Goal: Task Accomplishment & Management: Complete application form

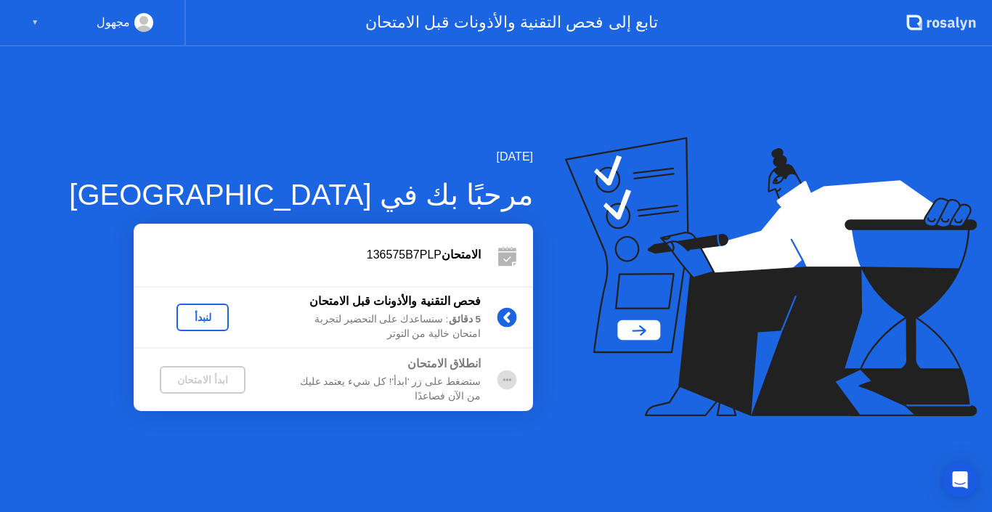
click at [208, 319] on div "لنبدأ" at bounding box center [202, 318] width 41 height 12
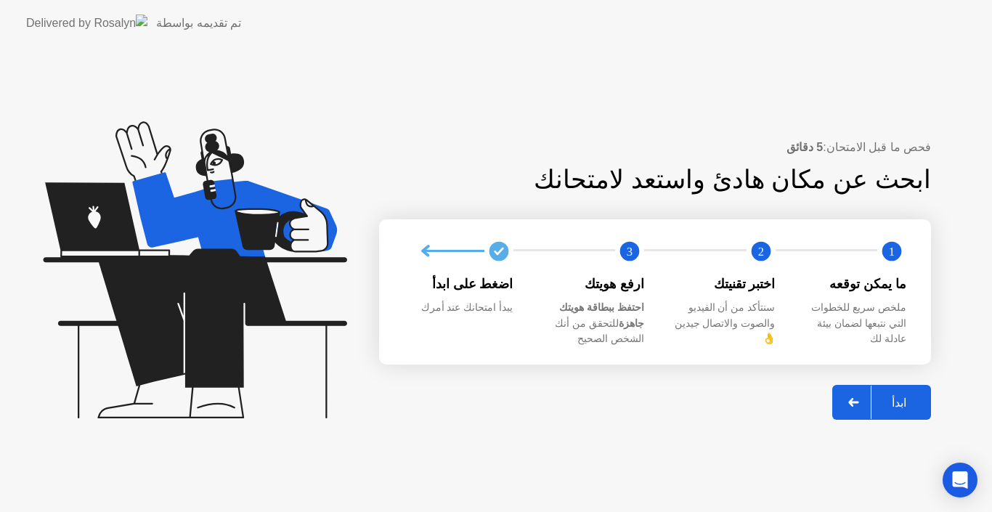
click at [903, 396] on div "ابدأ" at bounding box center [899, 403] width 55 height 14
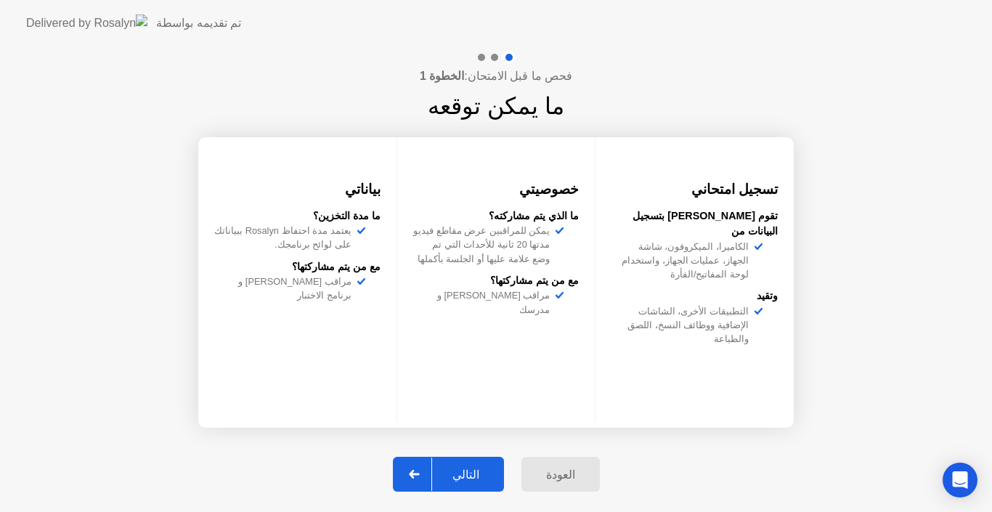
click at [474, 470] on div "التالي" at bounding box center [466, 475] width 68 height 14
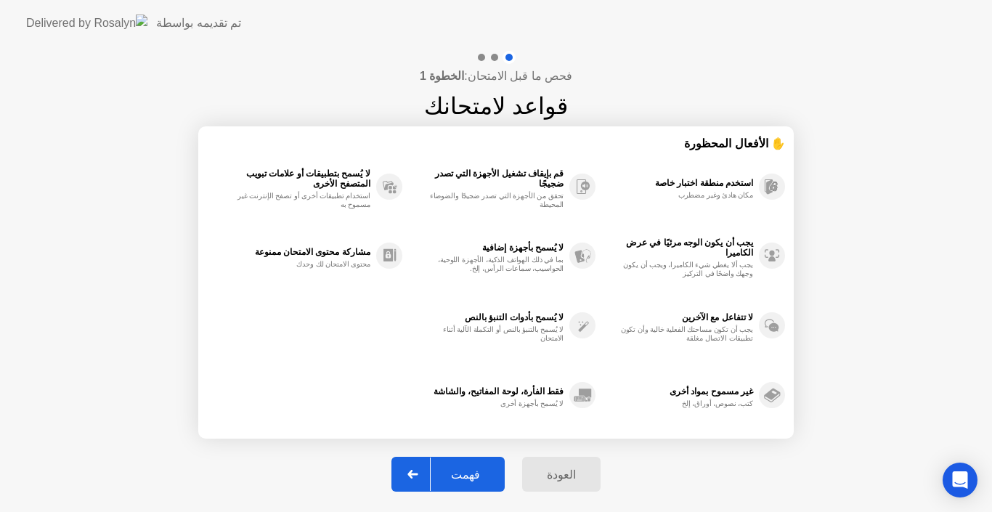
click at [468, 477] on div "فهمت" at bounding box center [466, 475] width 70 height 14
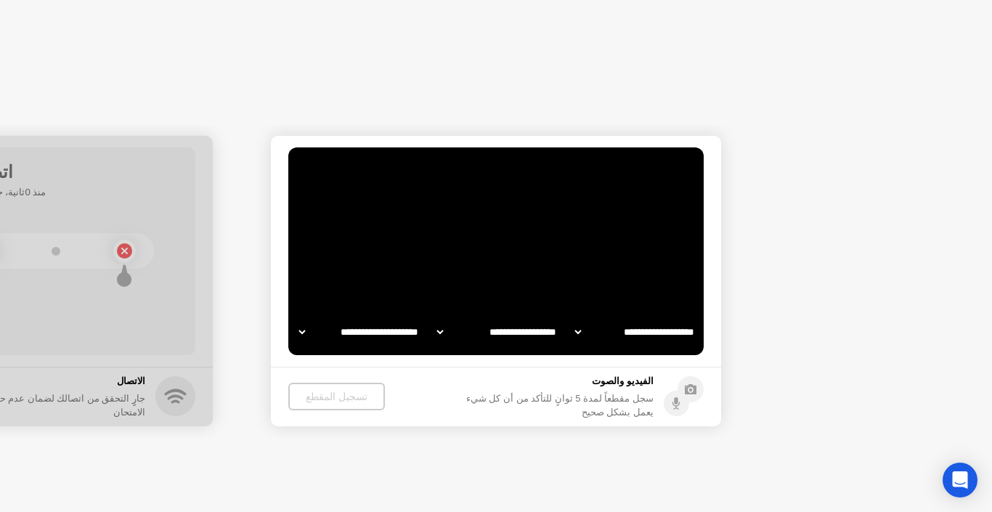
select select "**********"
select select "*******"
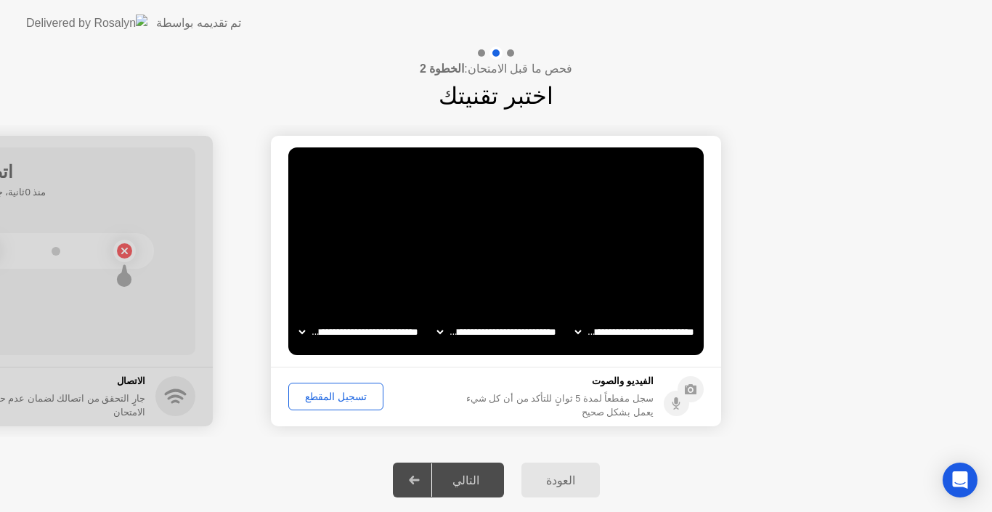
click at [468, 477] on div "التالي" at bounding box center [466, 481] width 68 height 14
click at [467, 477] on div "التالي" at bounding box center [466, 481] width 68 height 14
click at [337, 400] on div "تسجيل المقطع" at bounding box center [336, 397] width 85 height 12
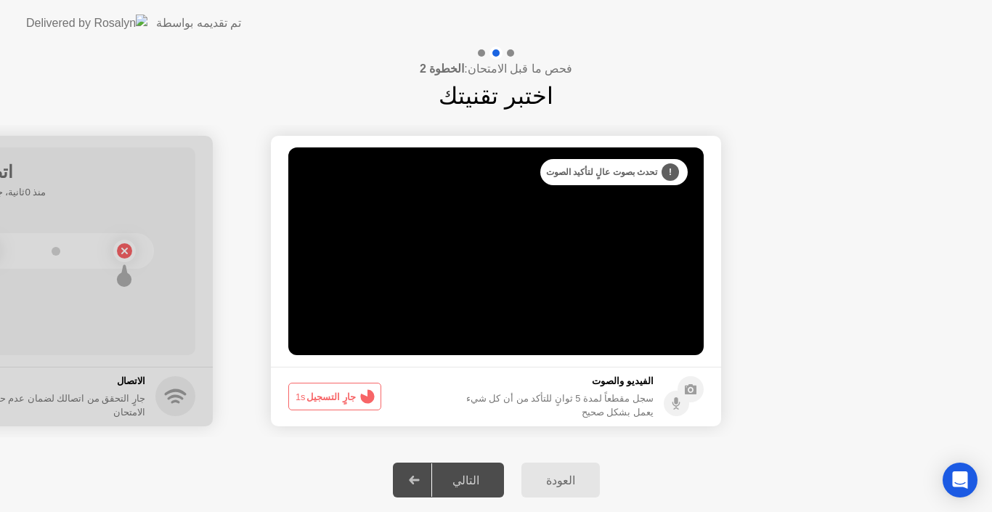
click at [337, 400] on button "جارٍ التسجيل 1s" at bounding box center [334, 397] width 93 height 28
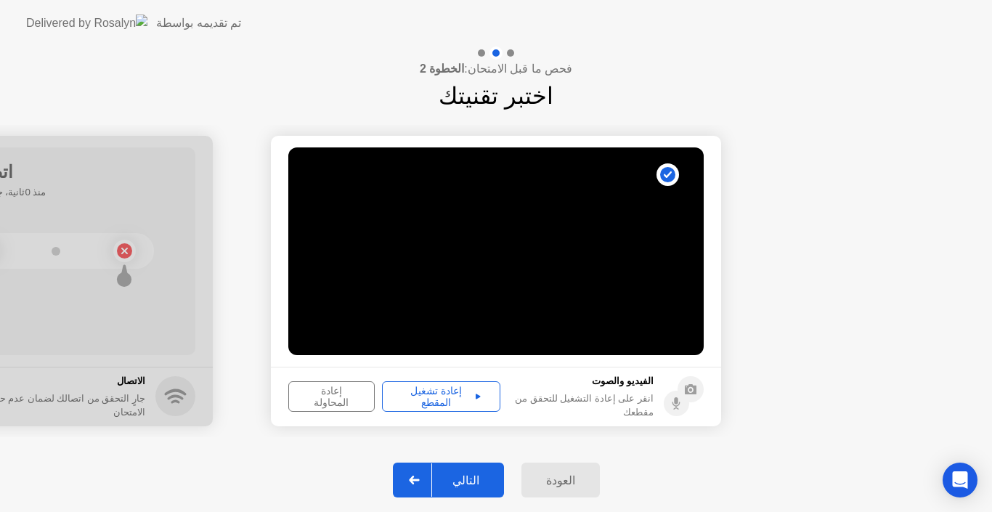
click at [437, 396] on div "إعادة تشغيل المقطع" at bounding box center [441, 396] width 108 height 23
click at [436, 395] on div "إعادة تشغيل المقطع" at bounding box center [441, 396] width 108 height 23
click at [493, 474] on div "التالي" at bounding box center [466, 481] width 68 height 14
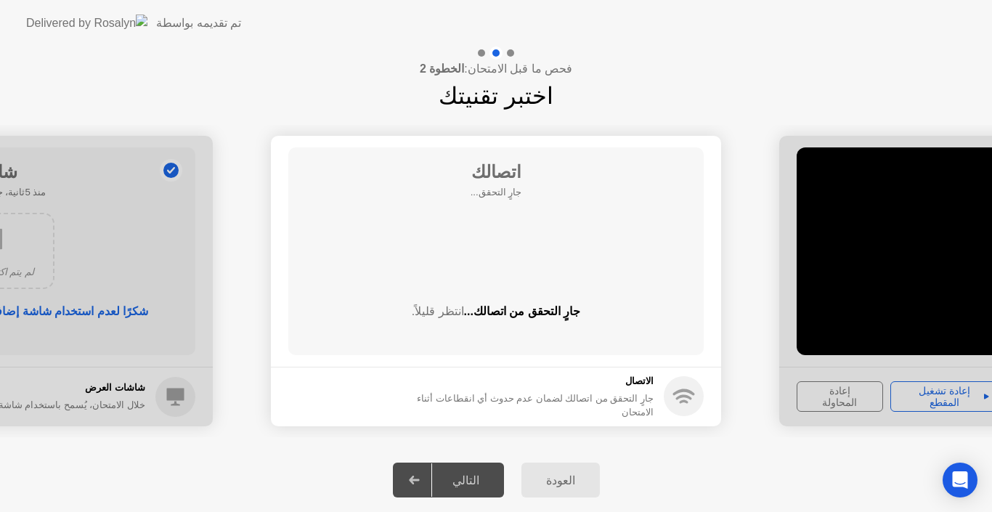
click at [470, 477] on div "التالي" at bounding box center [466, 481] width 68 height 14
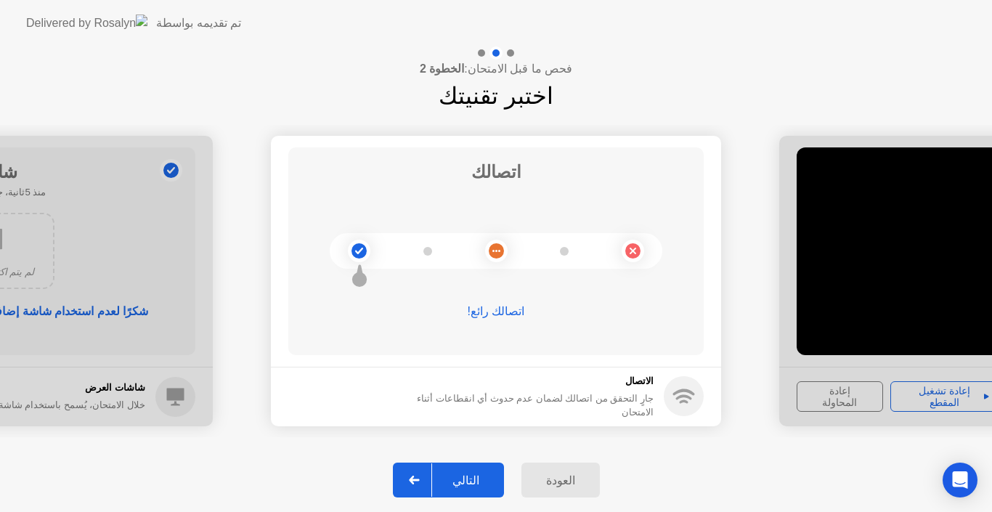
click at [478, 478] on div "التالي" at bounding box center [466, 481] width 68 height 14
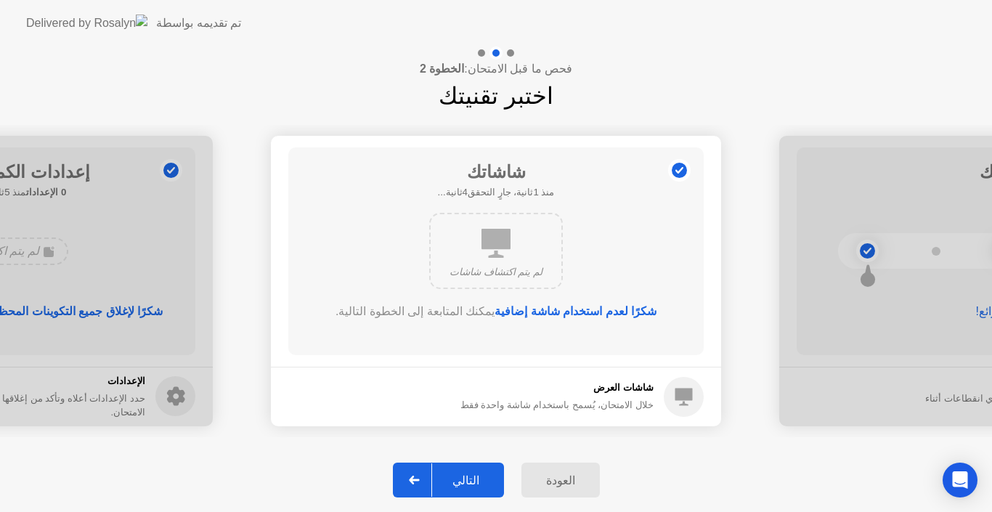
click at [478, 478] on div "التالي" at bounding box center [466, 481] width 68 height 14
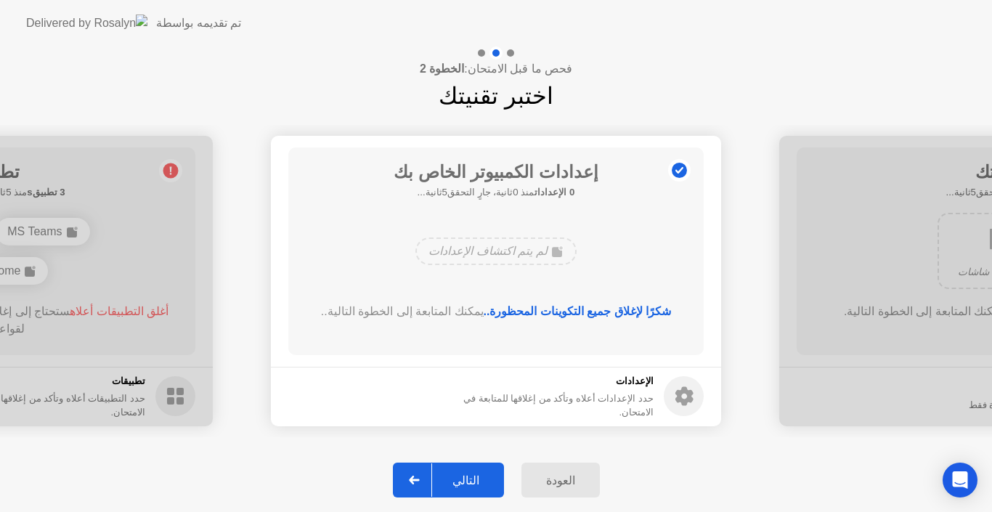
click at [478, 478] on div "التالي" at bounding box center [466, 481] width 68 height 14
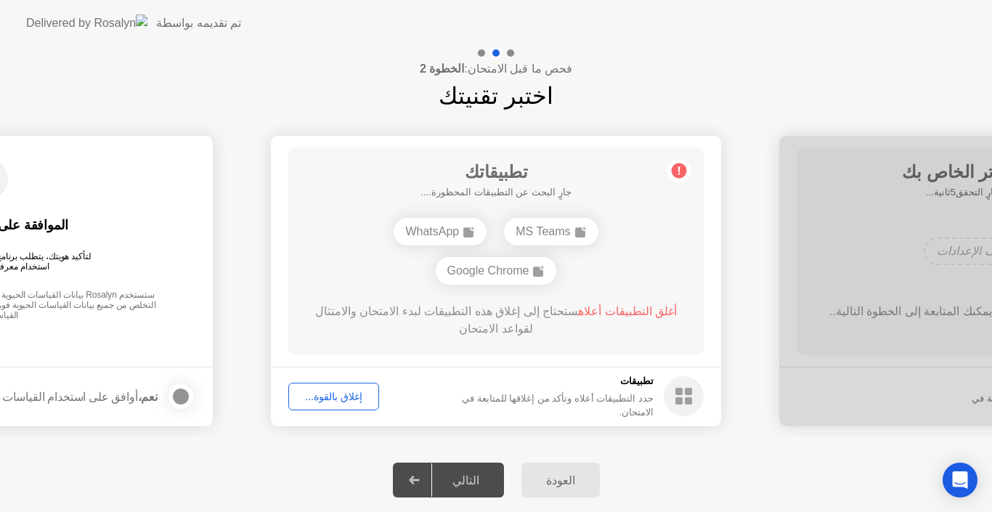
click at [478, 478] on div "التالي" at bounding box center [466, 481] width 68 height 14
click at [330, 396] on div "إغلاق بالقوة..." at bounding box center [334, 397] width 81 height 12
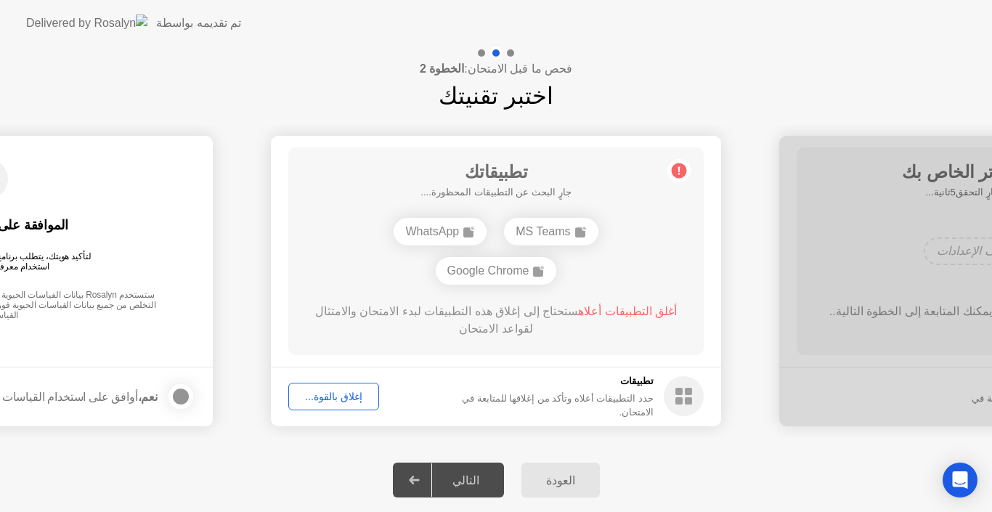
click at [497, 262] on div "Google Chrome" at bounding box center [496, 271] width 121 height 28
click at [498, 275] on div "Google Chrome" at bounding box center [496, 271] width 121 height 28
click at [499, 275] on div "Google Chrome" at bounding box center [496, 271] width 121 height 28
click at [683, 171] on circle at bounding box center [679, 170] width 15 height 15
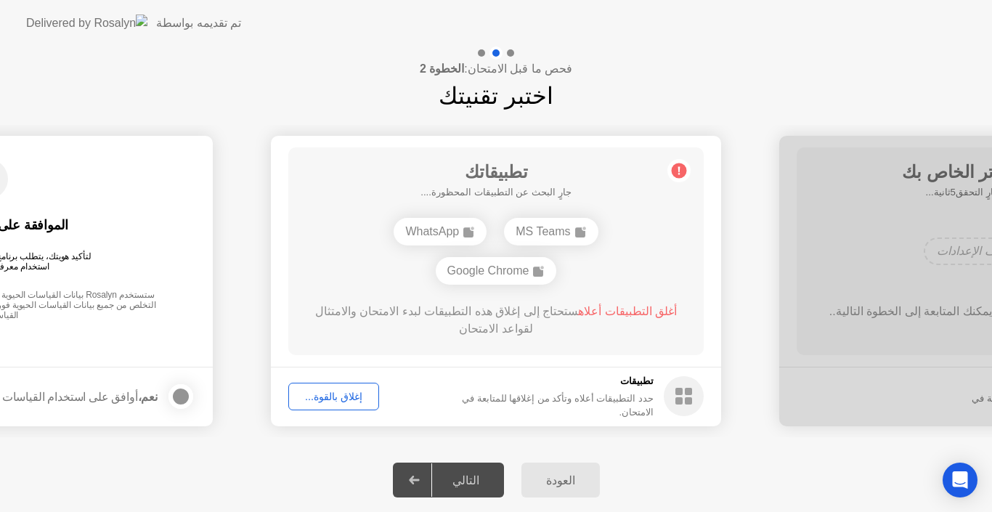
click at [683, 171] on circle at bounding box center [679, 170] width 15 height 15
click at [471, 482] on div "التالي" at bounding box center [466, 481] width 68 height 14
click at [470, 482] on div "التالي" at bounding box center [466, 481] width 68 height 14
click at [325, 394] on div "إغلاق بالقوة..." at bounding box center [334, 397] width 81 height 12
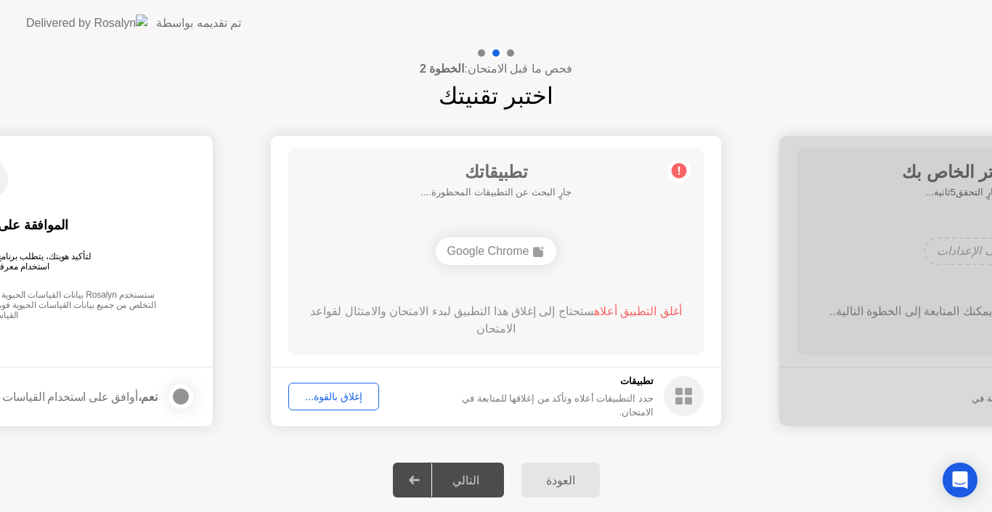
click at [416, 479] on icon at bounding box center [414, 480] width 11 height 9
click at [416, 480] on icon at bounding box center [414, 480] width 11 height 9
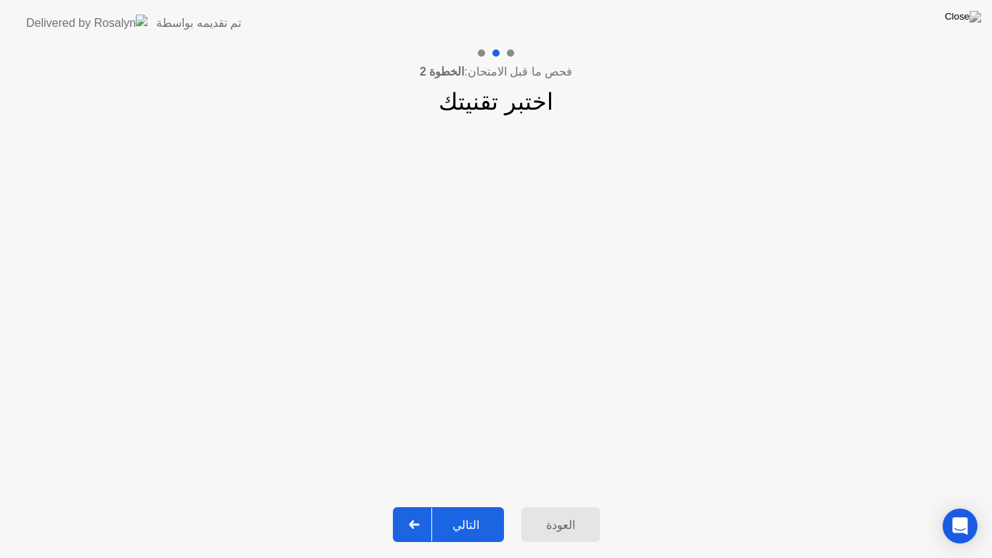
click at [416, 511] on icon at bounding box center [414, 524] width 11 height 9
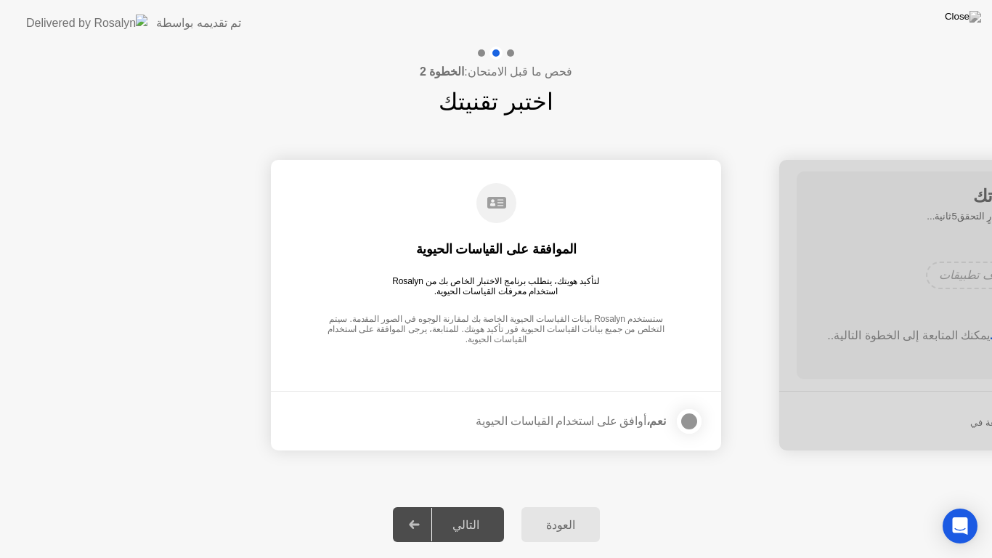
click at [419, 511] on icon at bounding box center [414, 524] width 10 height 9
click at [471, 511] on div "التالي" at bounding box center [466, 525] width 68 height 14
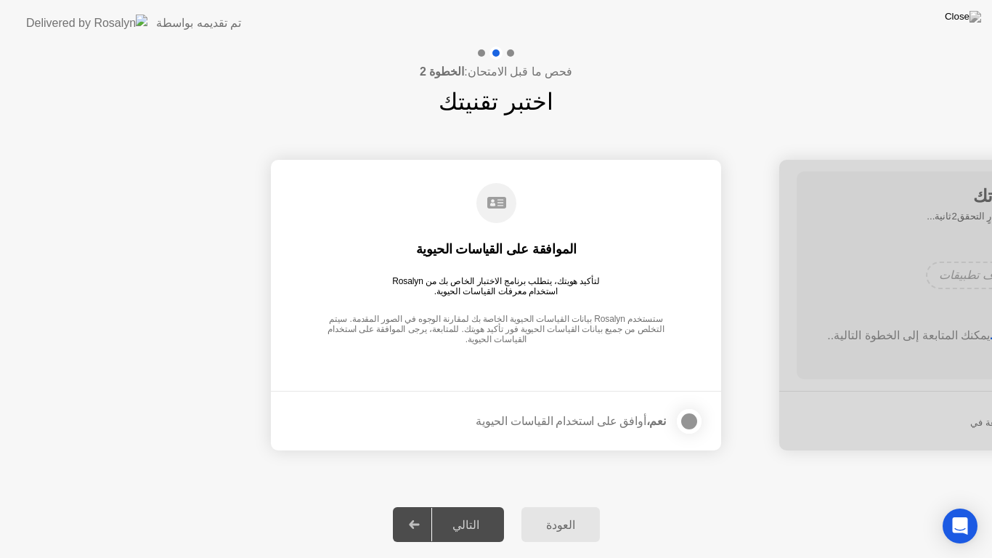
click at [471, 511] on div "التالي" at bounding box center [466, 525] width 68 height 14
click at [420, 511] on icon at bounding box center [414, 524] width 11 height 9
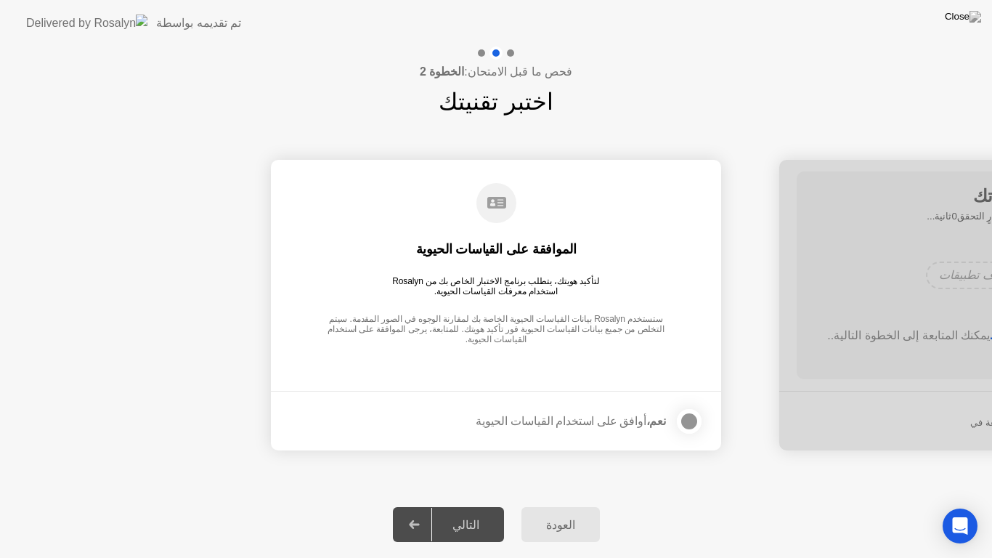
click at [420, 511] on icon at bounding box center [414, 524] width 11 height 9
click at [693, 424] on div at bounding box center [689, 421] width 17 height 17
click at [465, 511] on div "التالي" at bounding box center [466, 525] width 68 height 14
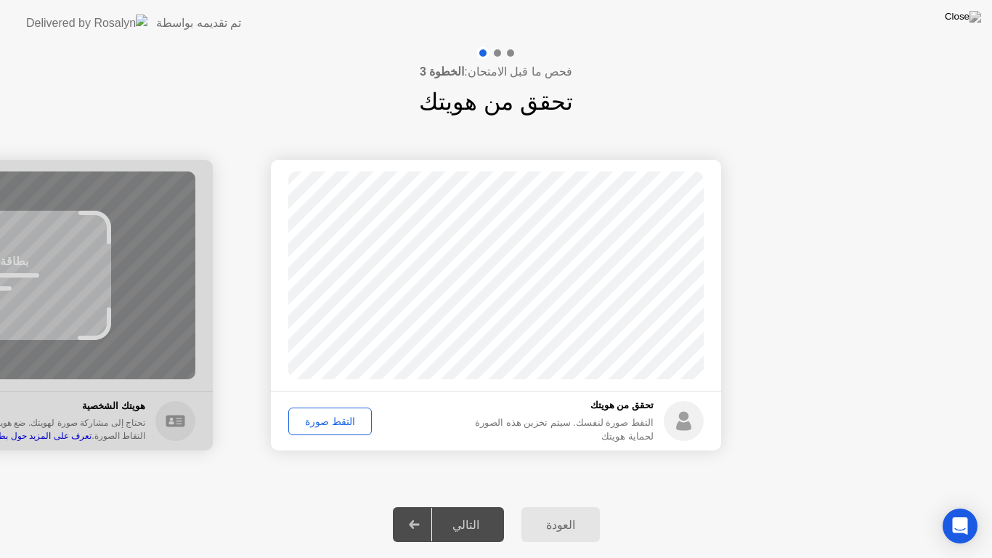
click at [465, 511] on div "التالي" at bounding box center [466, 525] width 68 height 14
click at [337, 421] on div "التقط صورة" at bounding box center [330, 422] width 73 height 12
click at [337, 421] on div "إعادة الالتقاط" at bounding box center [333, 422] width 79 height 12
click at [468, 511] on div "التالي" at bounding box center [466, 525] width 68 height 14
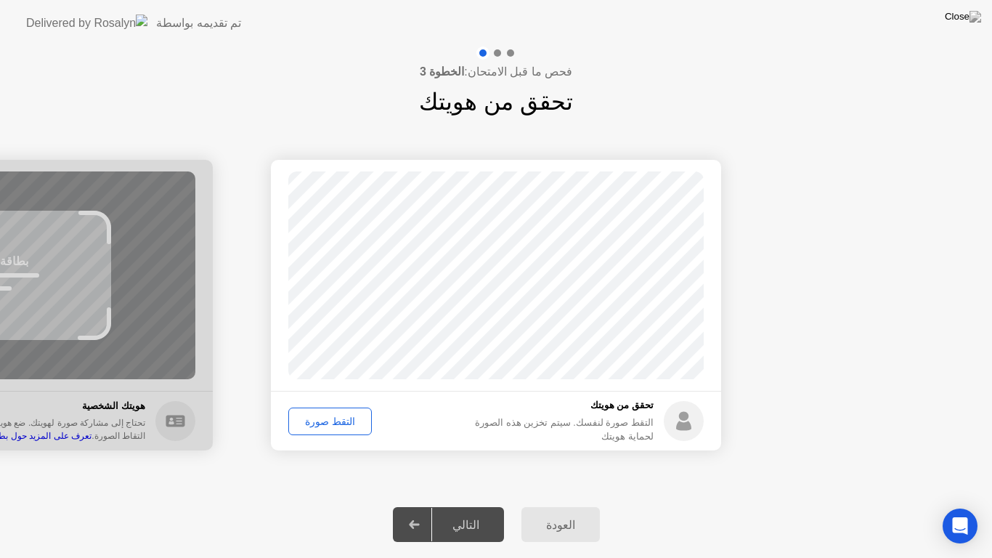
click at [332, 409] on button "التقط صورة" at bounding box center [330, 422] width 84 height 28
click at [332, 409] on button "إعادة الالتقاط" at bounding box center [332, 422] width 89 height 28
click at [332, 409] on button "التقط صورة" at bounding box center [330, 422] width 84 height 28
click at [461, 511] on div "التالي" at bounding box center [466, 525] width 68 height 14
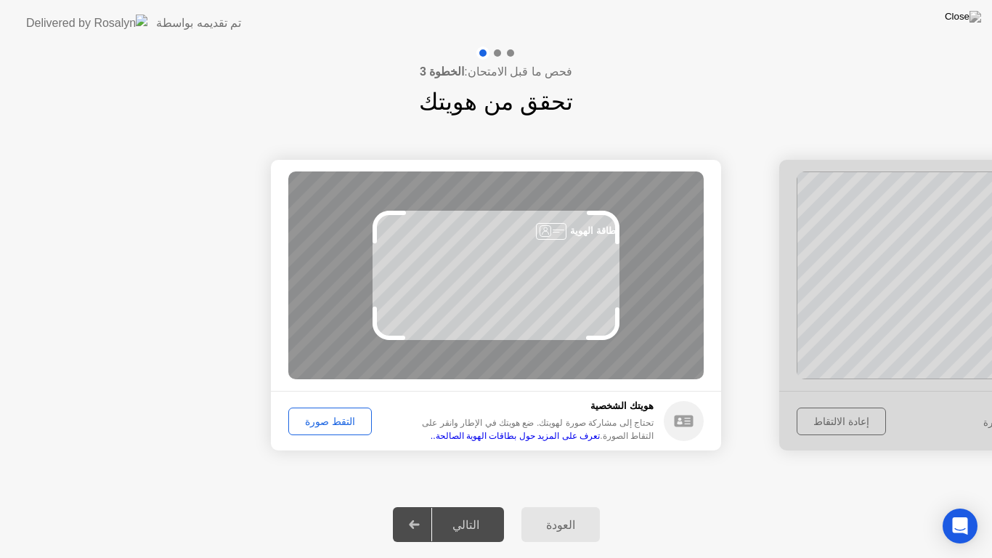
click at [322, 426] on div "التقط صورة" at bounding box center [330, 422] width 73 height 12
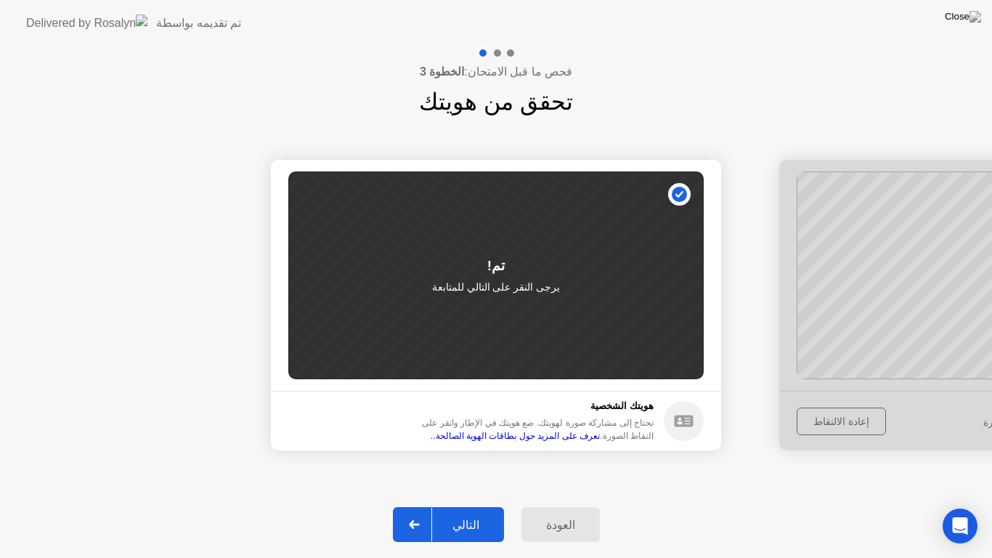
click at [473, 511] on div "التالي" at bounding box center [466, 525] width 68 height 14
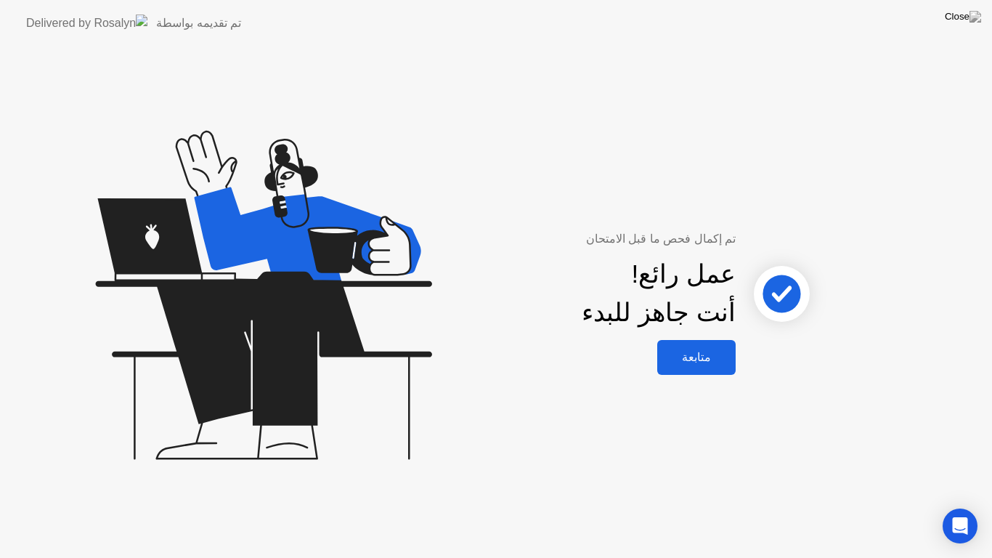
click at [711, 346] on button "متابعة" at bounding box center [696, 357] width 78 height 35
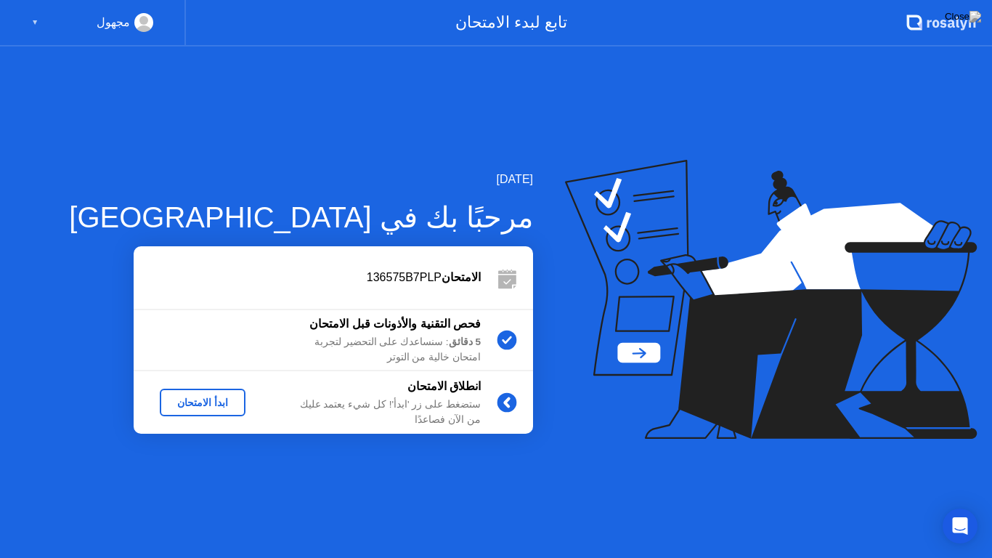
click at [201, 398] on div "ابدأ الامتحان" at bounding box center [203, 403] width 74 height 12
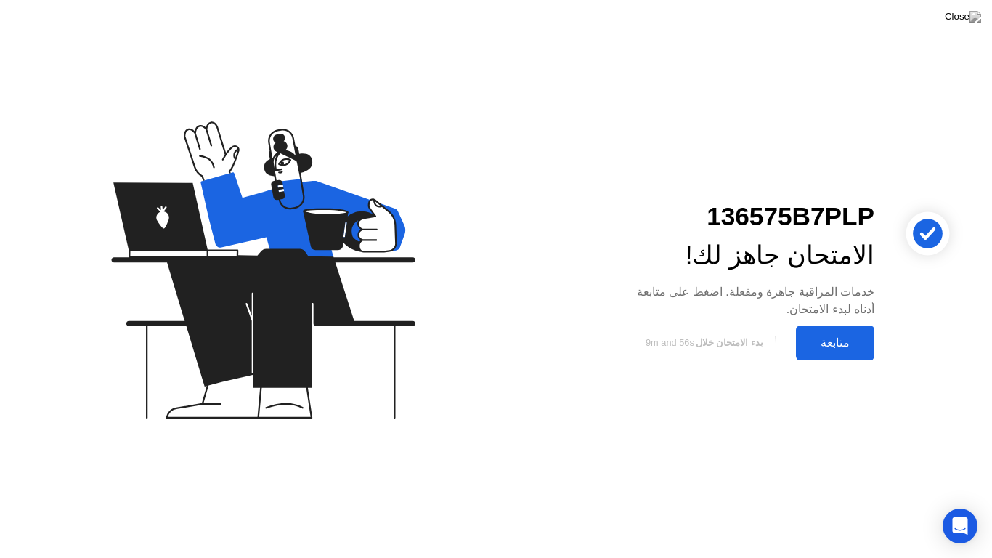
click at [846, 339] on div "متابعة" at bounding box center [836, 343] width 70 height 14
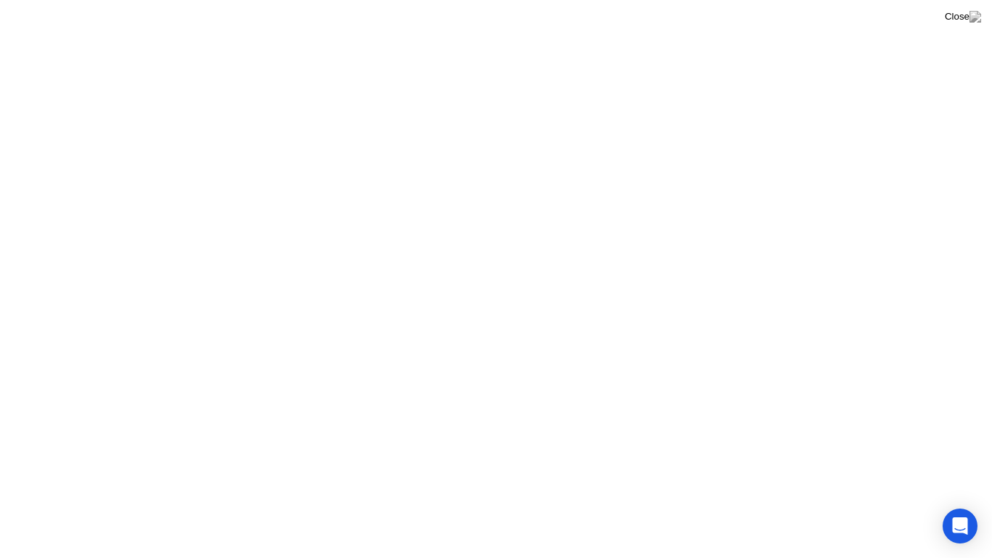
click icon
